Goal: Task Accomplishment & Management: Manage account settings

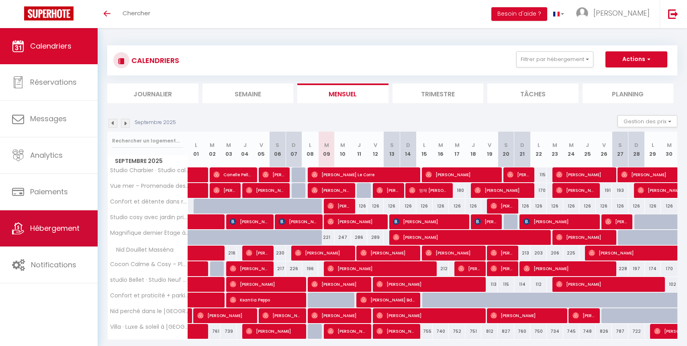
click at [43, 218] on link "Hébergement" at bounding box center [49, 229] width 98 height 36
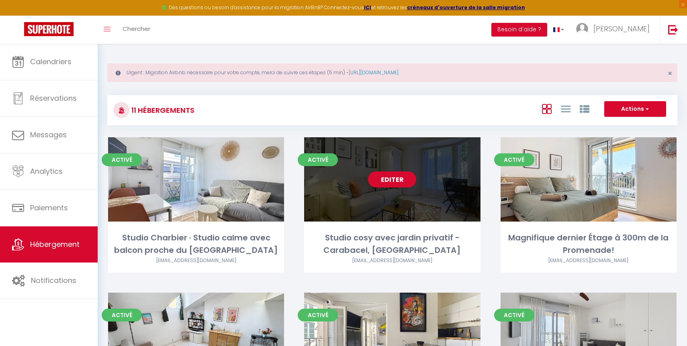
scroll to position [422, 0]
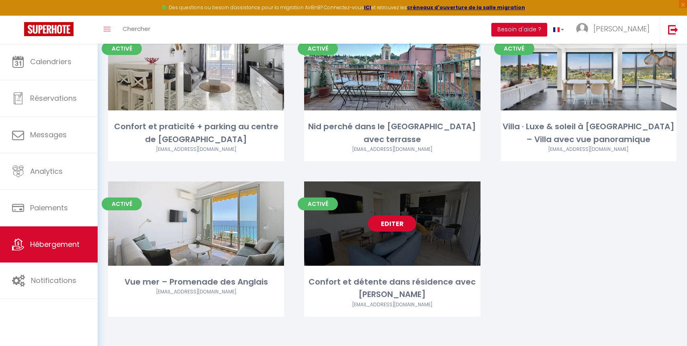
click at [389, 228] on link "Editer" at bounding box center [392, 224] width 48 height 16
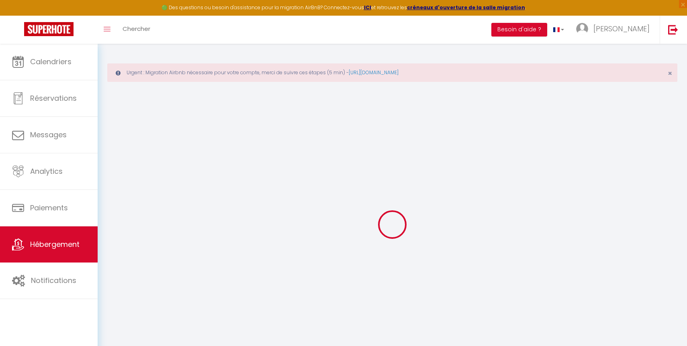
select select
checkbox input "false"
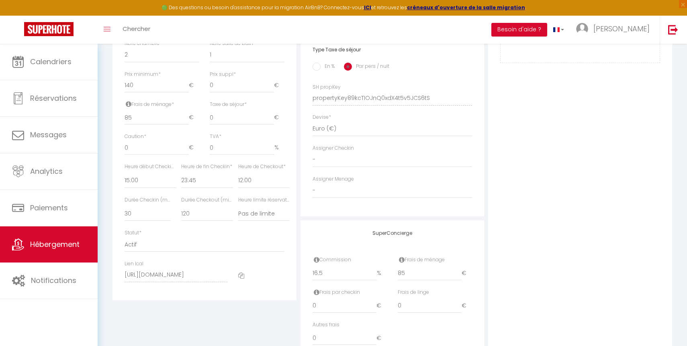
scroll to position [339, 0]
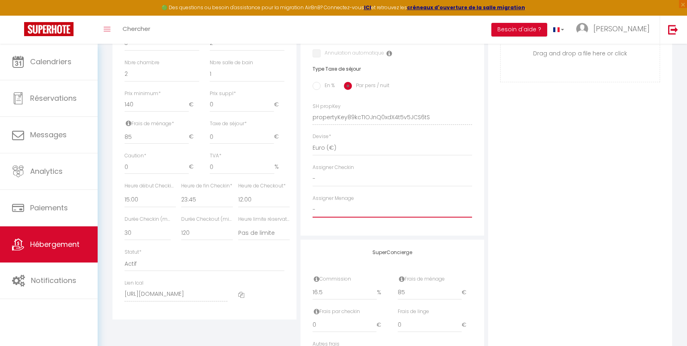
click at [371, 209] on select "- [PERSON_NAME] test test [PERSON_NAME] [PERSON_NAME] [PERSON_NAME] SERVICE [PE…" at bounding box center [393, 209] width 160 height 15
select select
checkbox input "false"
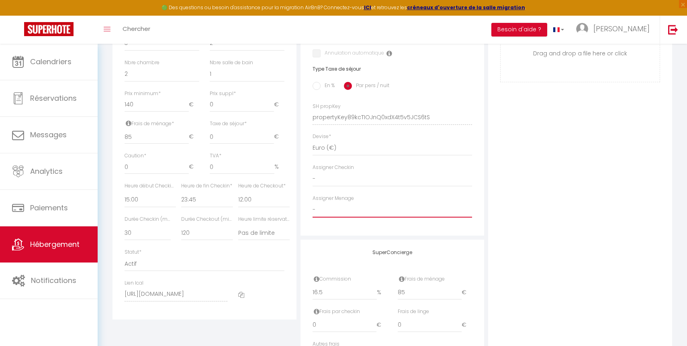
checkbox input "false"
select select "44142"
click at [313, 202] on select "- [PERSON_NAME] test test [PERSON_NAME] [PERSON_NAME] [PERSON_NAME] SERVICE [PE…" at bounding box center [393, 209] width 160 height 15
select select
checkbox input "false"
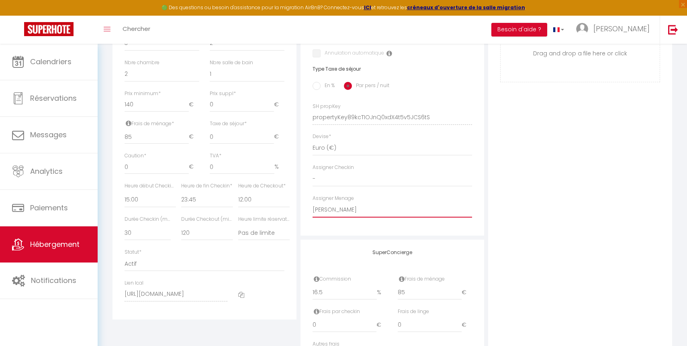
checkbox input "false"
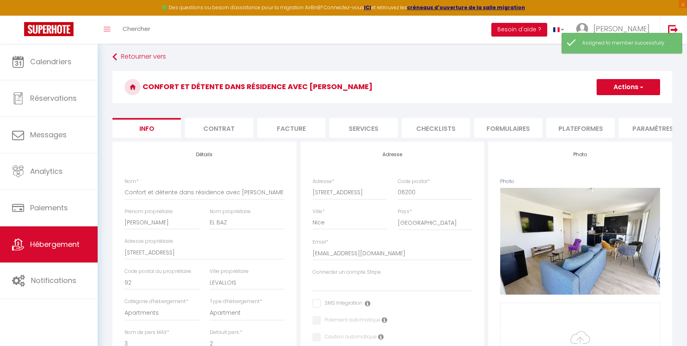
scroll to position [0, 0]
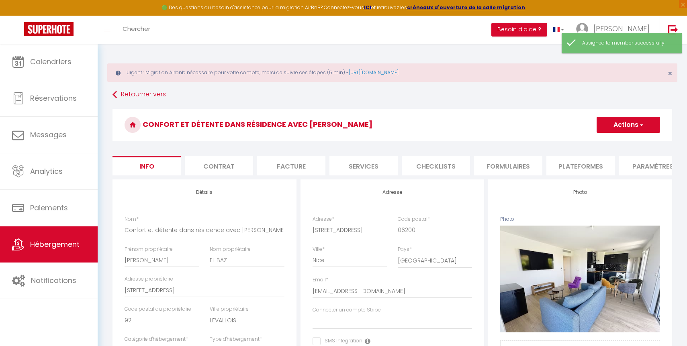
click at [612, 125] on button "Actions" at bounding box center [628, 125] width 63 height 16
click at [600, 143] on input "Enregistrer" at bounding box center [597, 143] width 30 height 8
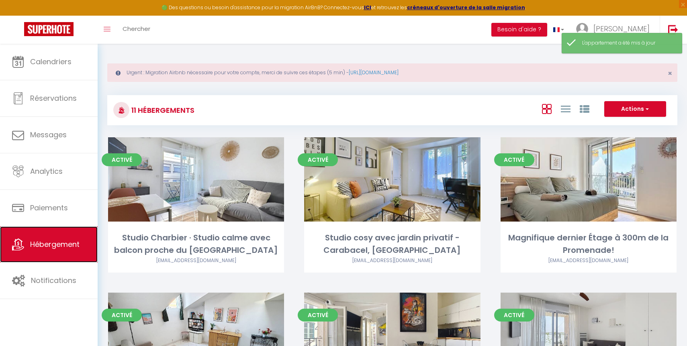
click at [45, 237] on link "Hébergement" at bounding box center [49, 245] width 98 height 36
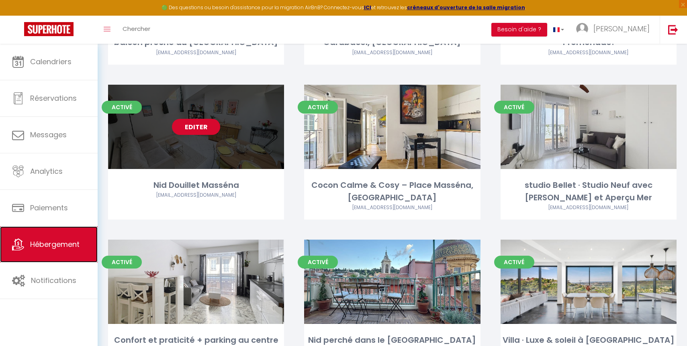
scroll to position [209, 0]
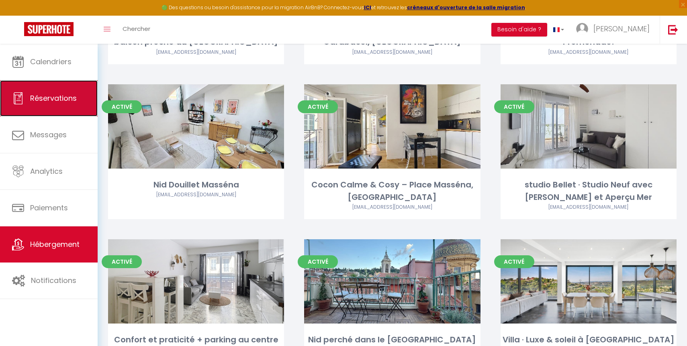
click at [65, 97] on span "Réservations" at bounding box center [53, 98] width 47 height 10
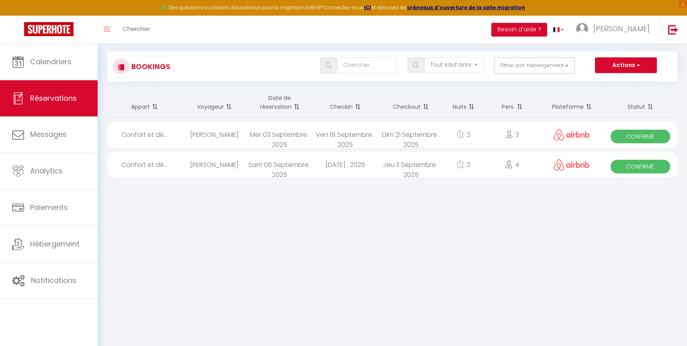
scroll to position [44, 0]
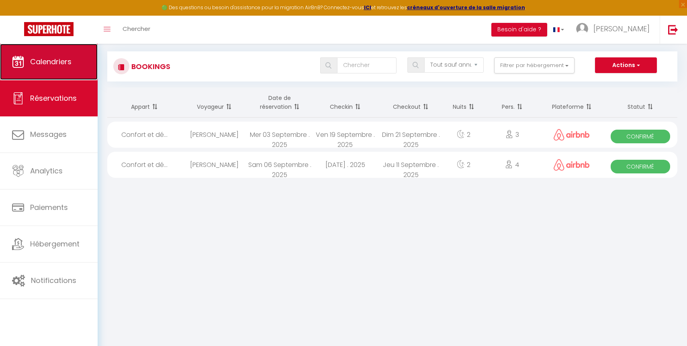
click at [72, 68] on link "Calendriers" at bounding box center [49, 62] width 98 height 36
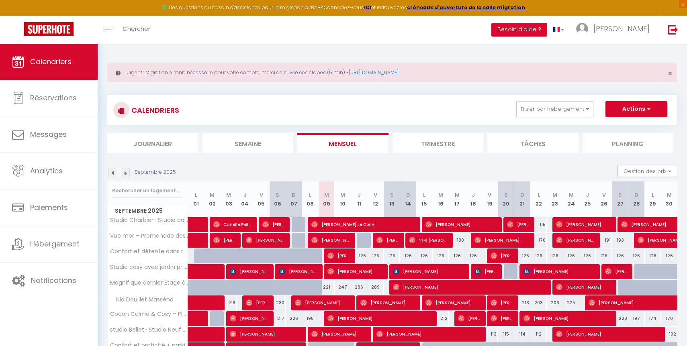
scroll to position [76, 0]
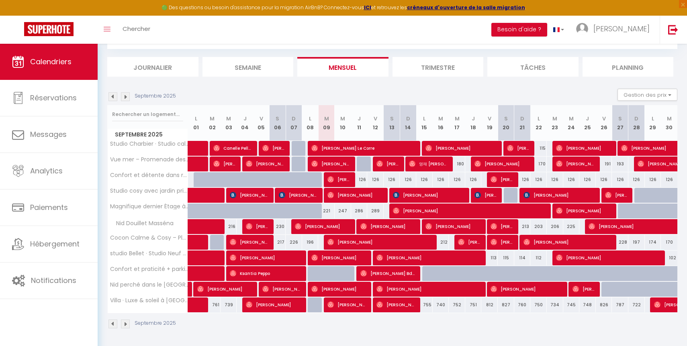
click at [276, 71] on li "Semaine" at bounding box center [247, 67] width 91 height 20
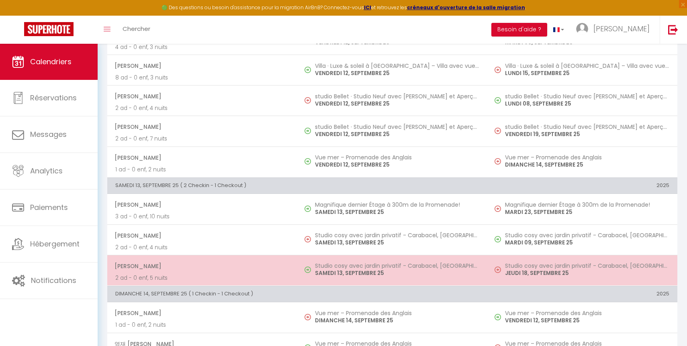
scroll to position [850, 0]
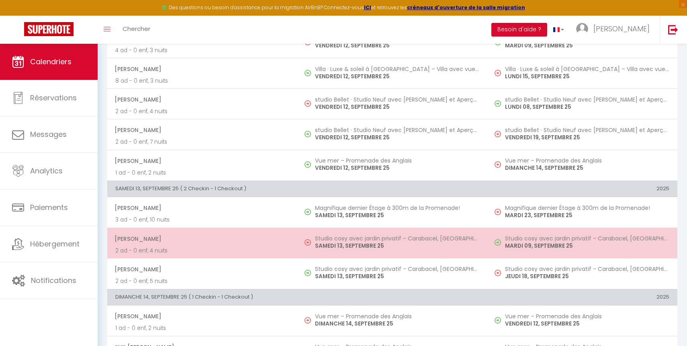
click at [423, 245] on p "SAMEDI 13, SEPTEMBRE 25" at bounding box center [397, 246] width 164 height 8
select select "OK"
select select "0"
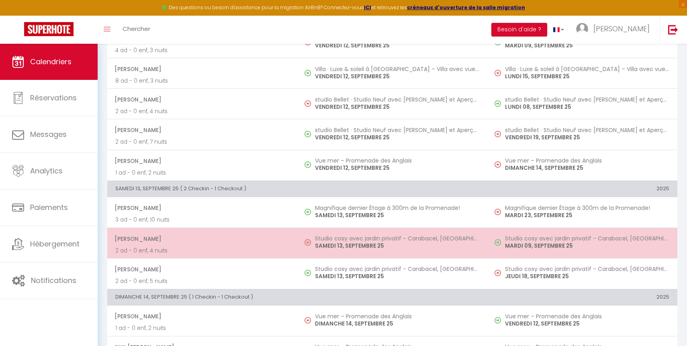
select select "1"
select select
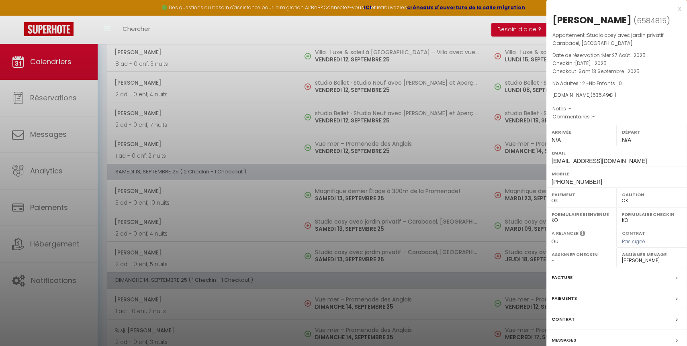
scroll to position [880, 0]
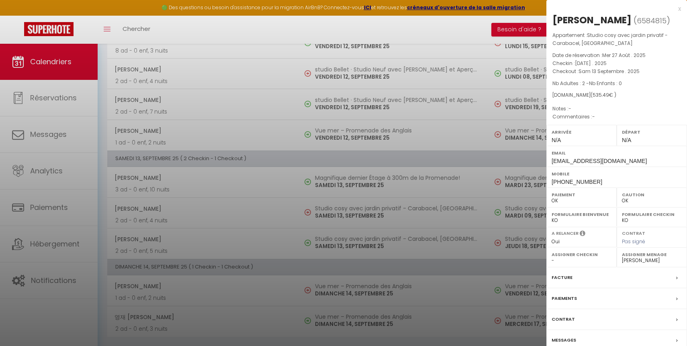
click at [634, 258] on label "Assigner Menage" at bounding box center [652, 255] width 60 height 8
click at [657, 255] on label "Assigner Menage" at bounding box center [652, 255] width 60 height 8
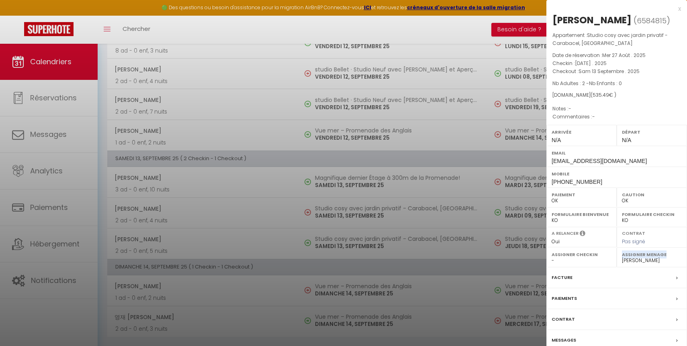
click at [658, 261] on select "- [PERSON_NAME] test test [PERSON_NAME] [PERSON_NAME] [PERSON_NAME] SERVICE [PE…" at bounding box center [652, 260] width 60 height 7
select select "44142"
click at [622, 257] on select "- [PERSON_NAME] test test [PERSON_NAME] [PERSON_NAME] [PERSON_NAME] SERVICE [PE…" at bounding box center [652, 260] width 60 height 7
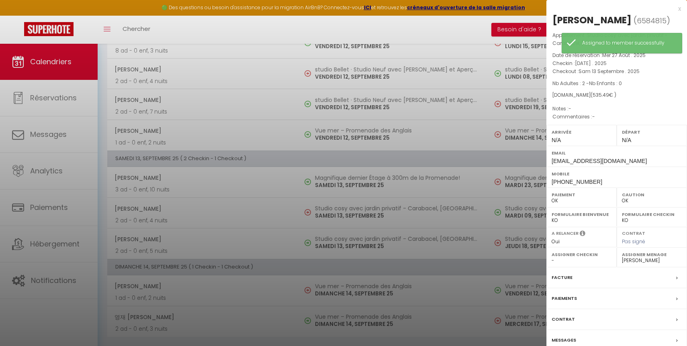
click at [448, 210] on div at bounding box center [343, 173] width 687 height 346
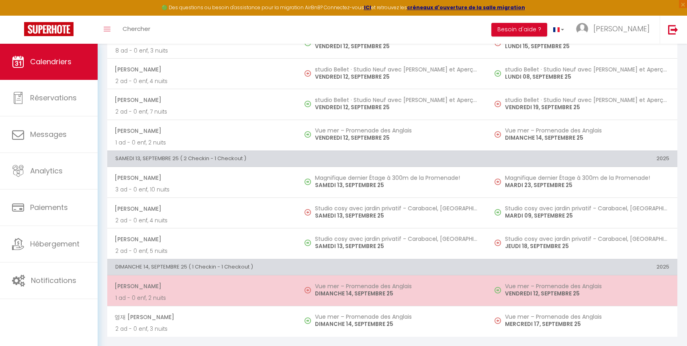
click at [444, 292] on p "DIMANCHE 14, SEPTEMBRE 25" at bounding box center [397, 294] width 164 height 8
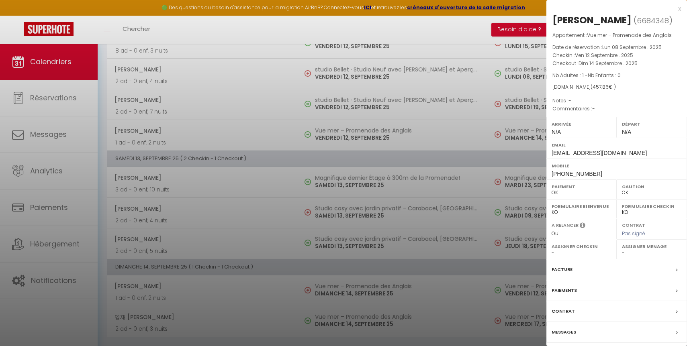
click at [661, 252] on select "- [PERSON_NAME] test test [PERSON_NAME] [PERSON_NAME] [PERSON_NAME] SERVICE [PE…" at bounding box center [652, 252] width 60 height 7
select select "44142"
click at [622, 249] on select "- [PERSON_NAME] test test [PERSON_NAME] [PERSON_NAME] [PERSON_NAME] SERVICE [PE…" at bounding box center [652, 252] width 60 height 7
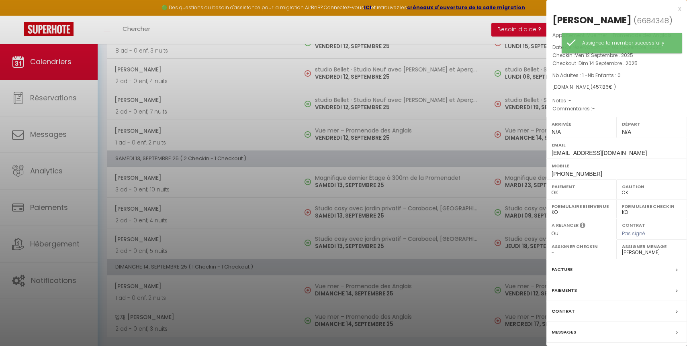
click at [453, 246] on div at bounding box center [343, 173] width 687 height 346
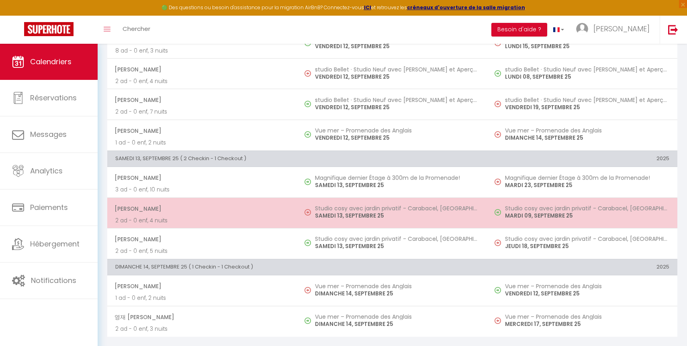
click at [434, 208] on h5 "Studio cosy avec jardin privatif - Carabacel, [GEOGRAPHIC_DATA]" at bounding box center [397, 208] width 164 height 6
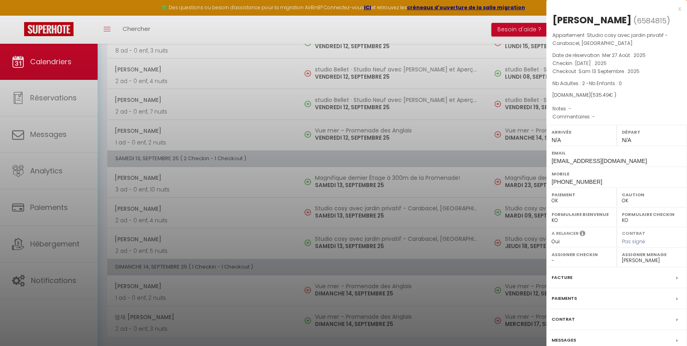
click at [413, 292] on div at bounding box center [343, 173] width 687 height 346
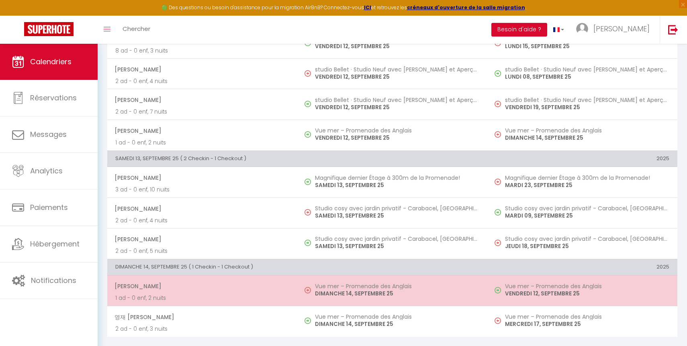
click at [430, 284] on h5 "Vue mer – Promenade des Anglais" at bounding box center [397, 286] width 164 height 6
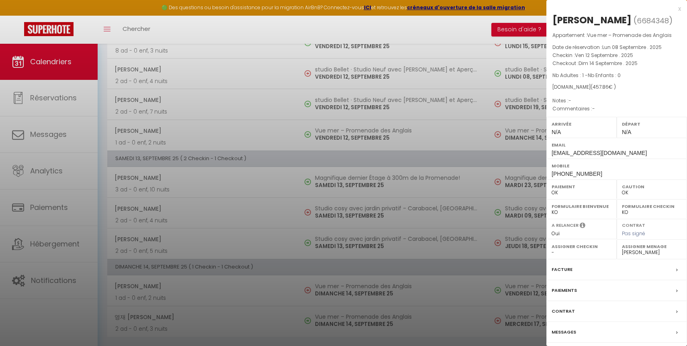
click at [460, 75] on div at bounding box center [343, 173] width 687 height 346
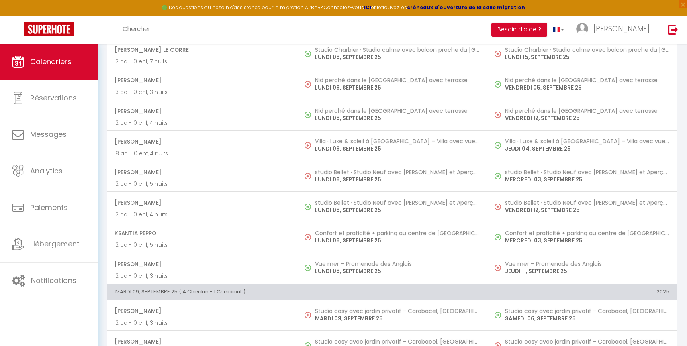
scroll to position [0, 0]
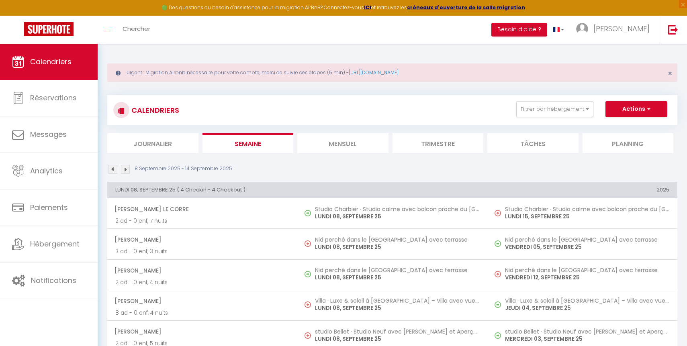
click at [122, 169] on img at bounding box center [125, 169] width 9 height 9
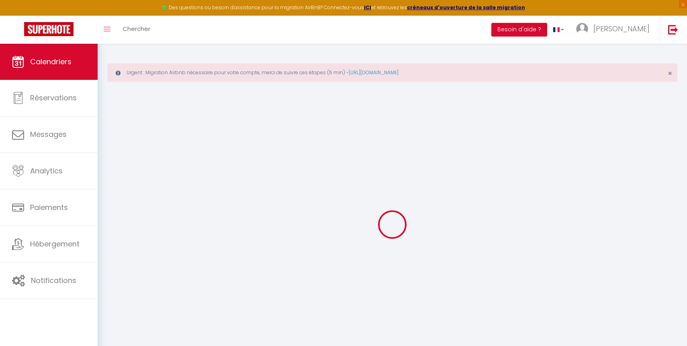
select select "0"
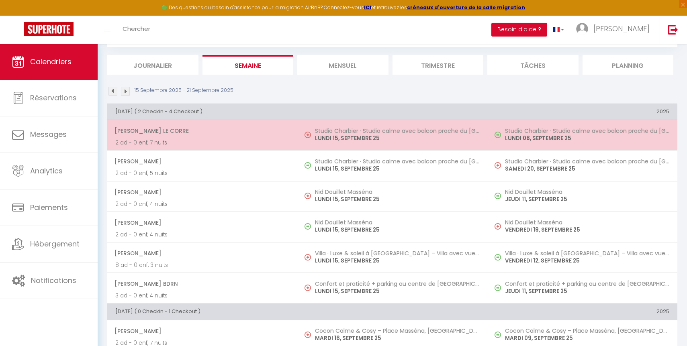
scroll to position [79, 0]
click at [406, 141] on p "LUNDI 15, SEPTEMBRE 25" at bounding box center [397, 137] width 164 height 8
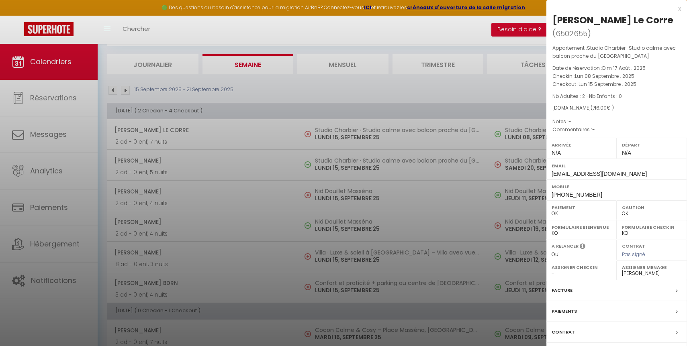
click at [647, 270] on select "- [PERSON_NAME] test test [PERSON_NAME] [PERSON_NAME] [PERSON_NAME] SERVICE [PE…" at bounding box center [652, 273] width 60 height 7
select select "44142"
click at [622, 270] on select "- [PERSON_NAME] test test [PERSON_NAME] [PERSON_NAME] [PERSON_NAME] SERVICE [PE…" at bounding box center [652, 273] width 60 height 7
click at [507, 192] on div at bounding box center [343, 173] width 687 height 346
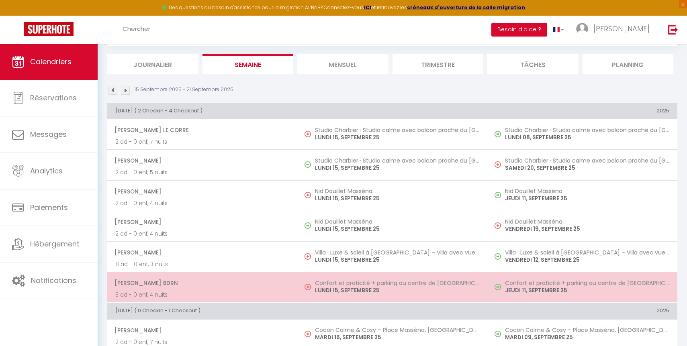
click at [433, 293] on p "LUNDI 15, SEPTEMBRE 25" at bounding box center [397, 290] width 164 height 8
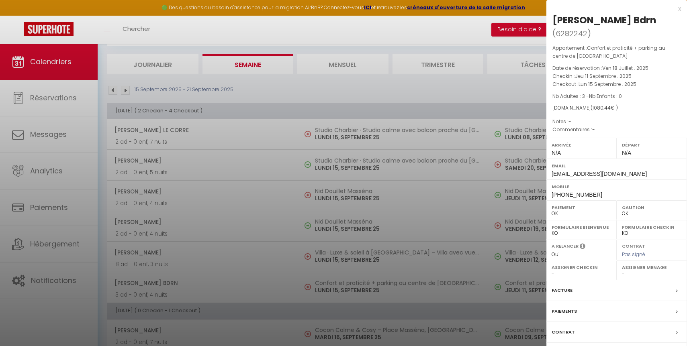
click at [637, 270] on select "- [PERSON_NAME] test test [PERSON_NAME] [PERSON_NAME] [PERSON_NAME] SERVICE [PE…" at bounding box center [652, 273] width 60 height 7
click at [622, 270] on select "- [PERSON_NAME] test test [PERSON_NAME] [PERSON_NAME] [PERSON_NAME] SERVICE [PE…" at bounding box center [652, 273] width 60 height 7
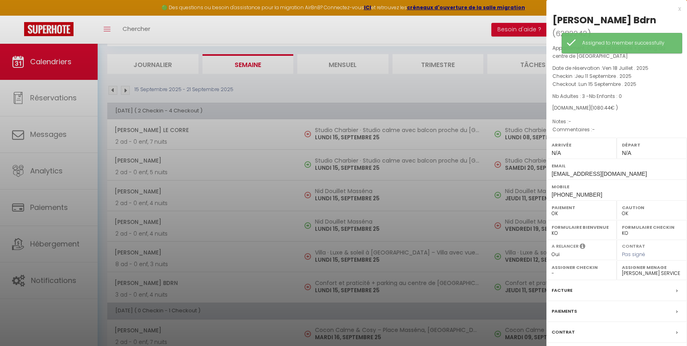
click at [514, 220] on div at bounding box center [343, 173] width 687 height 346
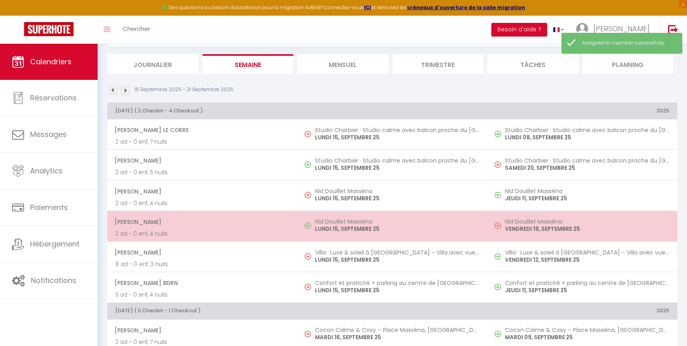
click at [401, 224] on h5 "Nid Douillet Masséna" at bounding box center [397, 222] width 164 height 6
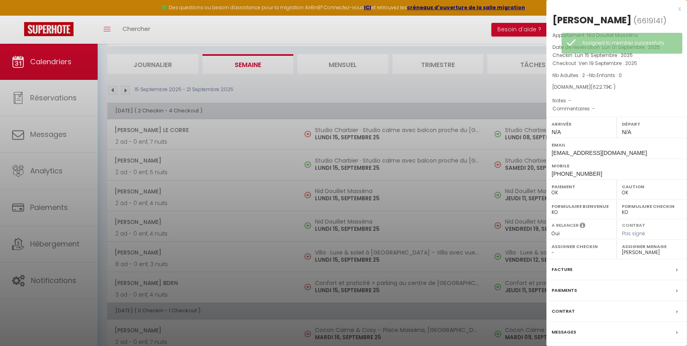
click at [439, 205] on div at bounding box center [343, 173] width 687 height 346
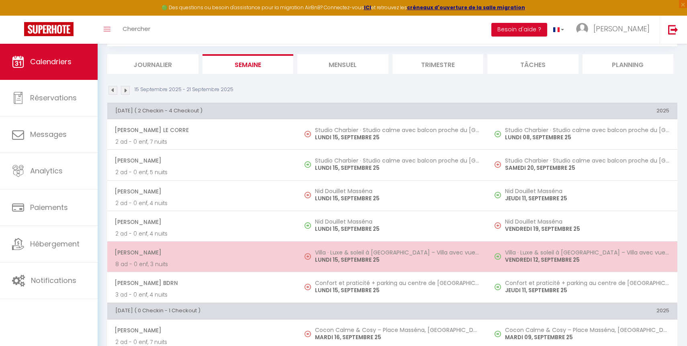
click at [428, 256] on p "LUNDI 15, SEPTEMBRE 25" at bounding box center [397, 260] width 164 height 8
select select "46330"
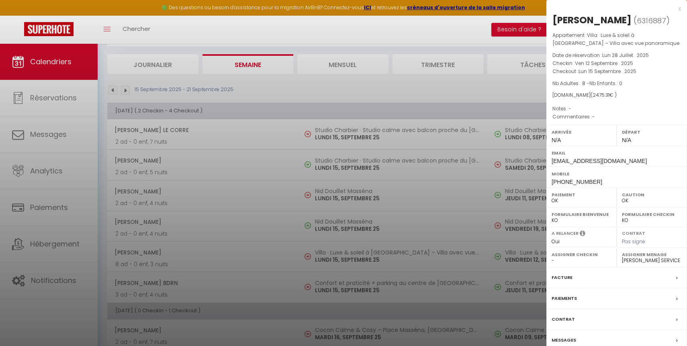
click at [493, 142] on div at bounding box center [343, 173] width 687 height 346
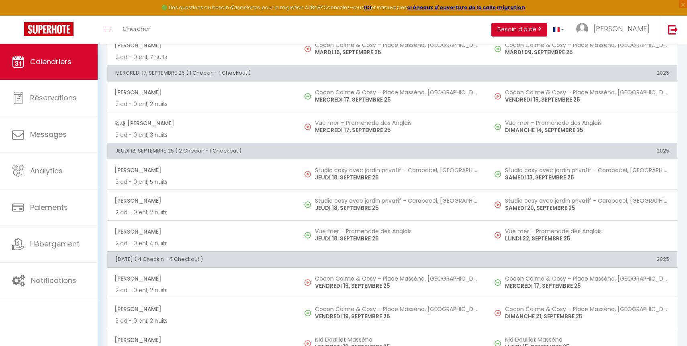
scroll to position [256, 0]
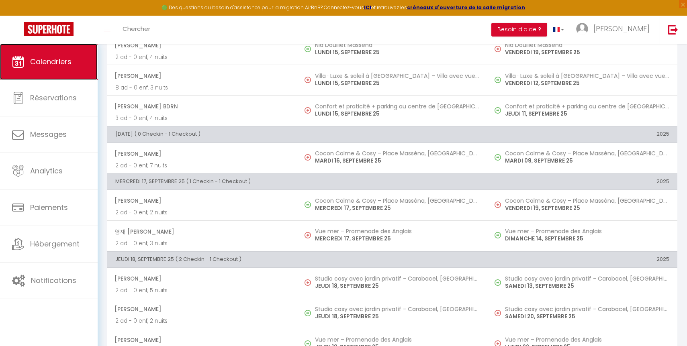
click at [73, 58] on link "Calendriers" at bounding box center [49, 62] width 98 height 36
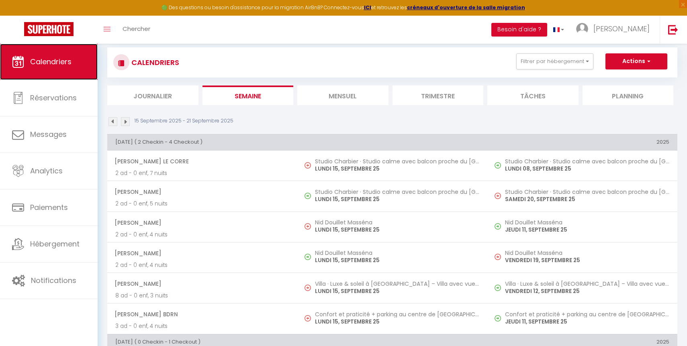
scroll to position [48, 0]
click at [357, 96] on li "Mensuel" at bounding box center [342, 95] width 91 height 20
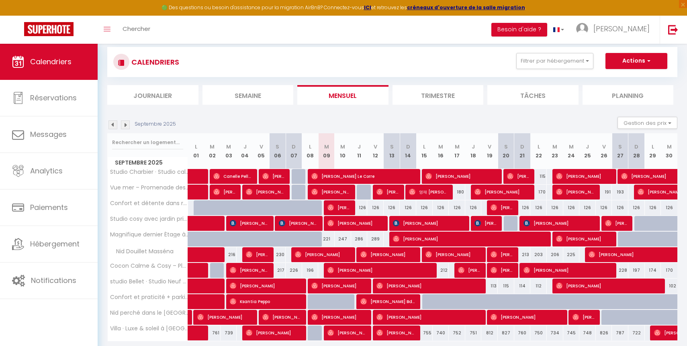
scroll to position [76, 0]
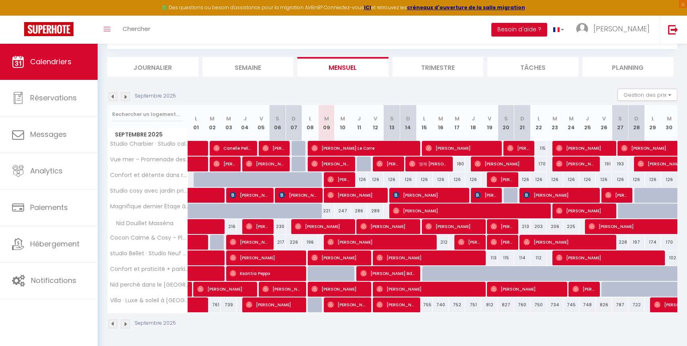
click at [129, 323] on img at bounding box center [125, 324] width 9 height 9
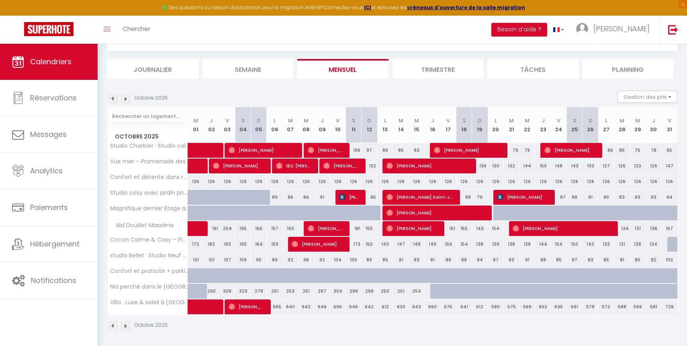
scroll to position [75, 0]
